Goal: Task Accomplishment & Management: Manage account settings

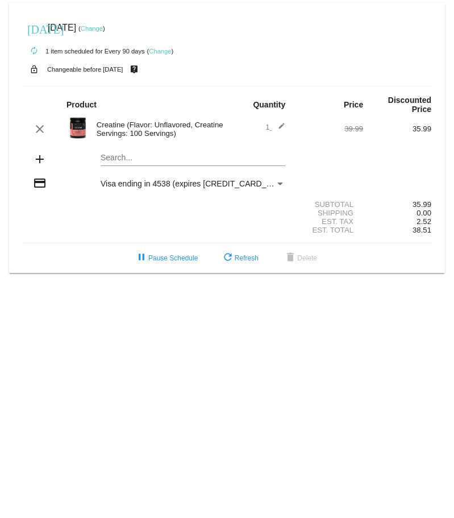
click at [280, 127] on mat-icon "edit" at bounding box center [279, 129] width 14 height 14
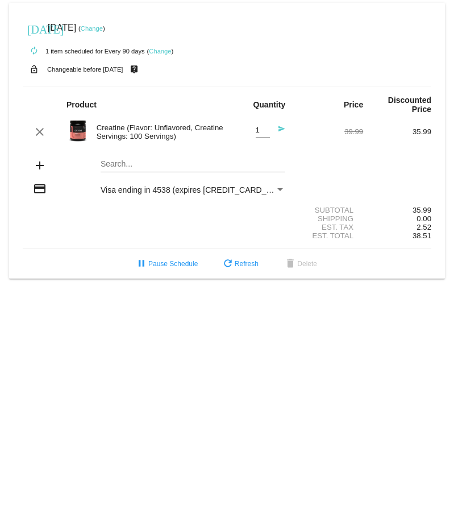
click at [267, 125] on div "1 Quantity" at bounding box center [263, 127] width 14 height 21
type input "2"
click at [265, 126] on input "2" at bounding box center [263, 130] width 14 height 9
click at [237, 260] on span "refresh Refresh" at bounding box center [240, 264] width 38 height 8
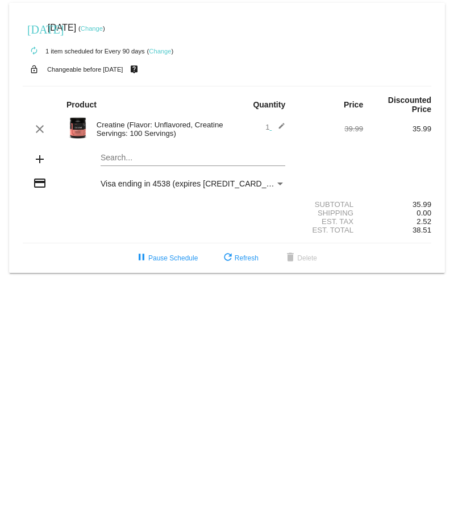
click at [271, 123] on span "1 edit" at bounding box center [275, 127] width 20 height 9
click at [279, 127] on mat-icon "edit" at bounding box center [279, 129] width 14 height 14
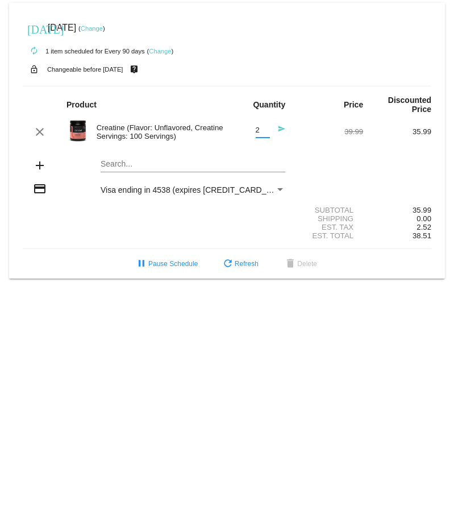
type input "2"
click at [265, 128] on input "2" at bounding box center [263, 130] width 14 height 9
click at [280, 128] on mat-icon "send" at bounding box center [279, 132] width 14 height 14
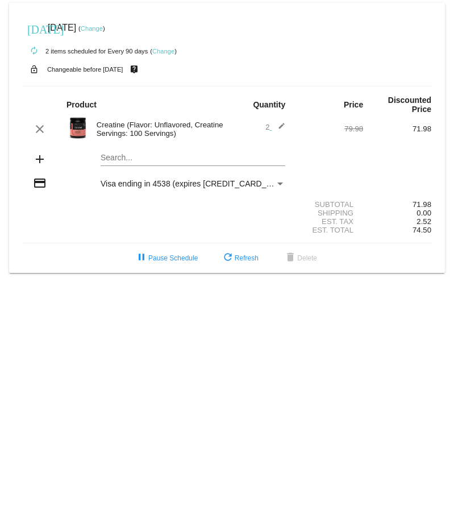
click at [281, 126] on mat-icon "edit" at bounding box center [279, 129] width 14 height 14
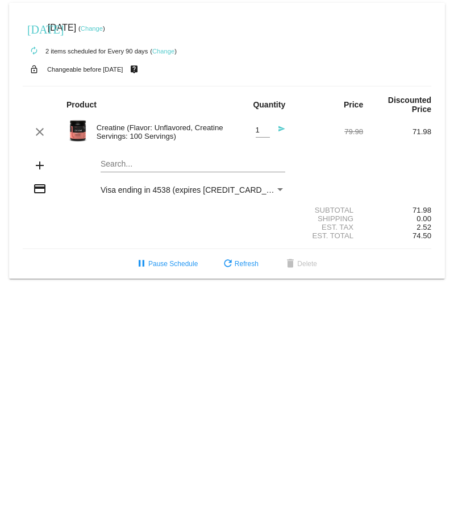
type input "1"
click at [268, 132] on input "1" at bounding box center [263, 130] width 14 height 9
click at [282, 130] on mat-icon "send" at bounding box center [279, 132] width 14 height 14
